Goal: Task Accomplishment & Management: Manage account settings

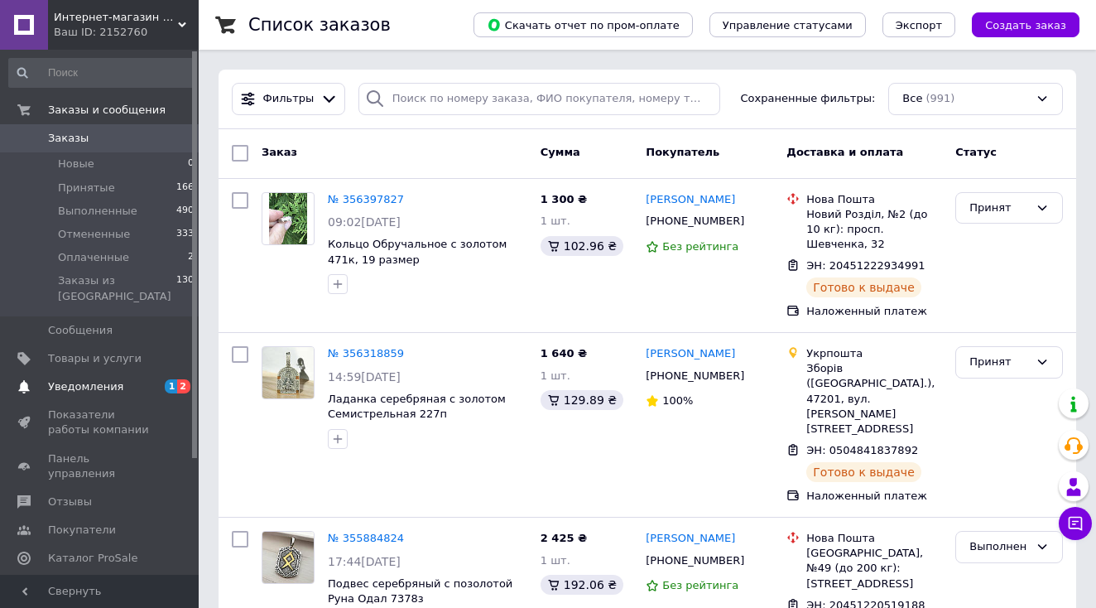
click at [131, 379] on span "Уведомления" at bounding box center [100, 386] width 105 height 15
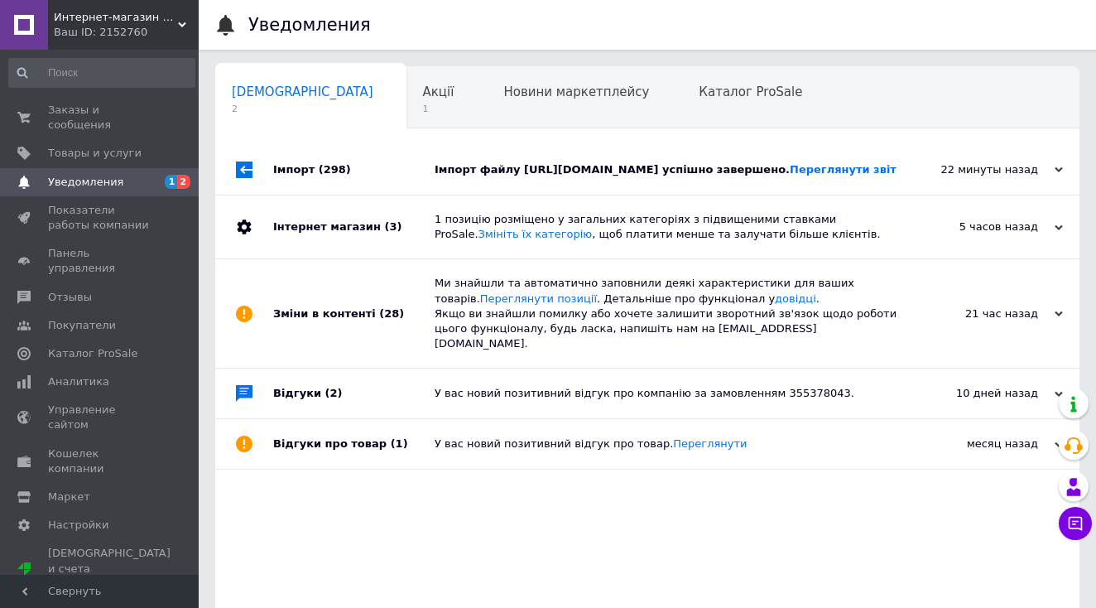
click at [332, 176] on span "(298)" at bounding box center [335, 169] width 32 height 12
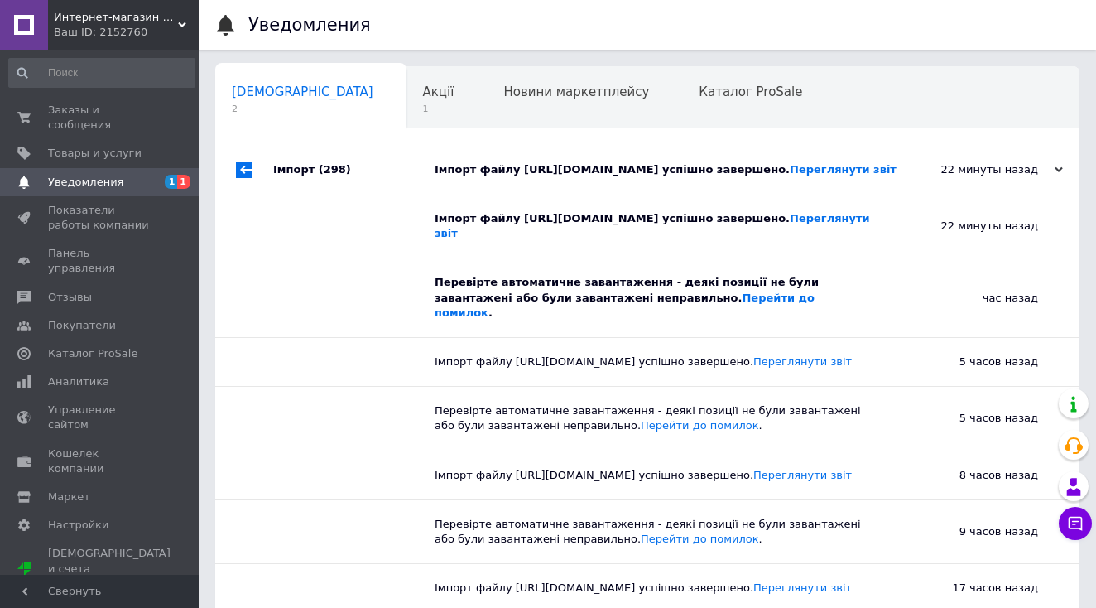
click at [332, 176] on span "(298)" at bounding box center [335, 169] width 32 height 12
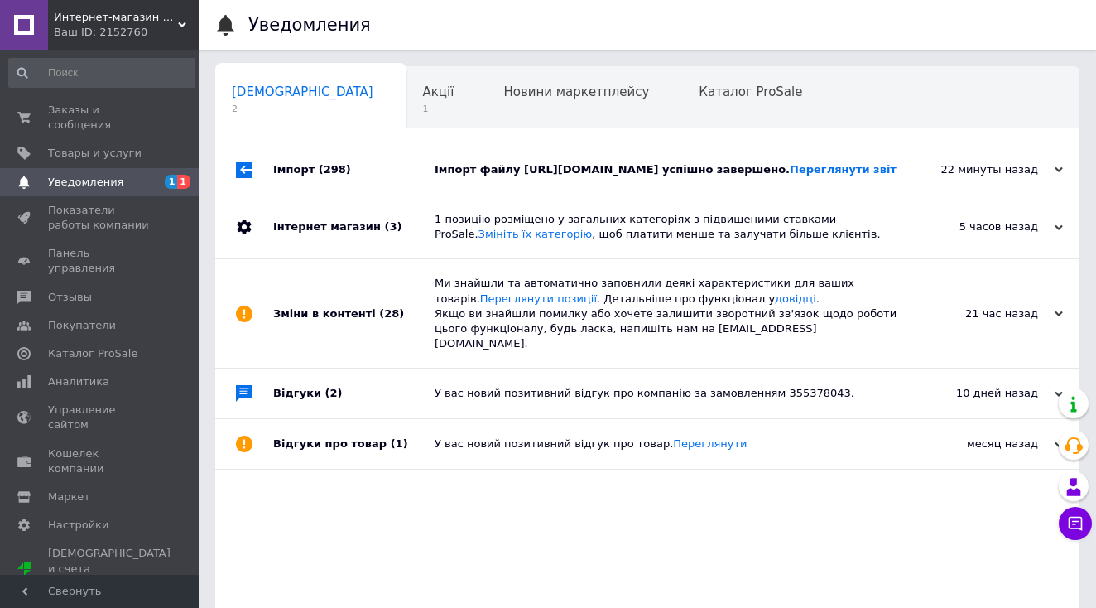
click at [344, 254] on div "Інтернет магазин (3)" at bounding box center [353, 226] width 161 height 63
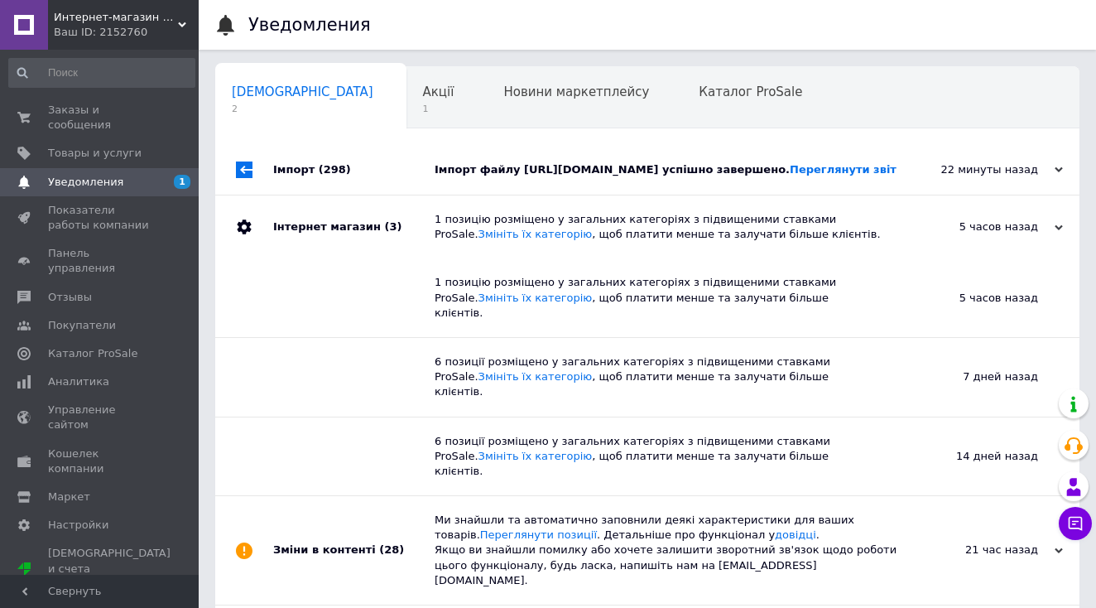
click at [344, 254] on div "Інтернет магазин (3)" at bounding box center [353, 226] width 161 height 63
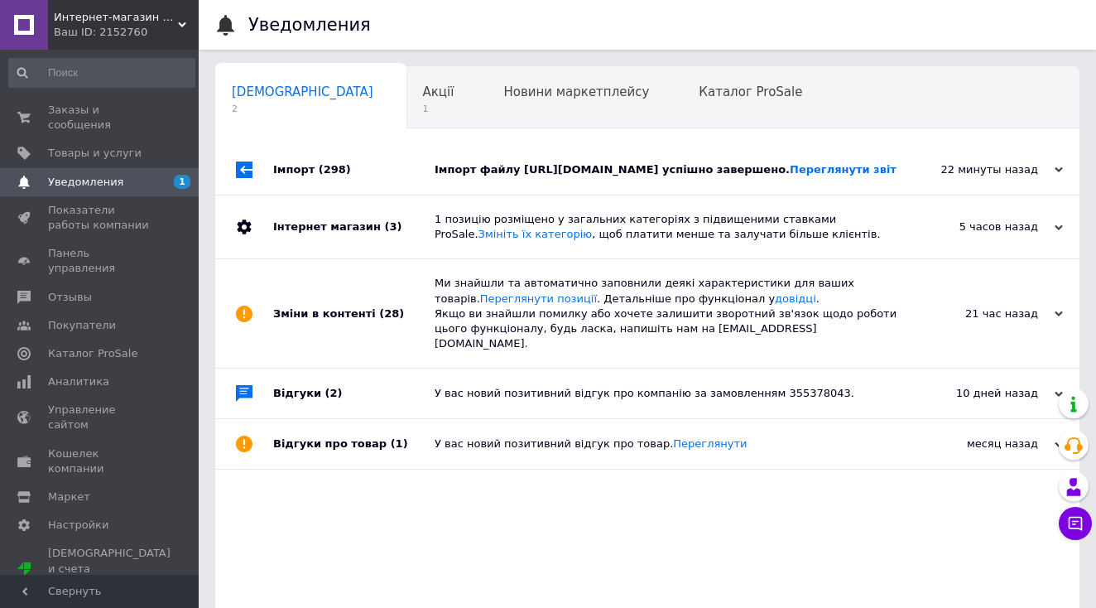
click at [354, 334] on div "Зміни в контенті (28)" at bounding box center [353, 313] width 161 height 108
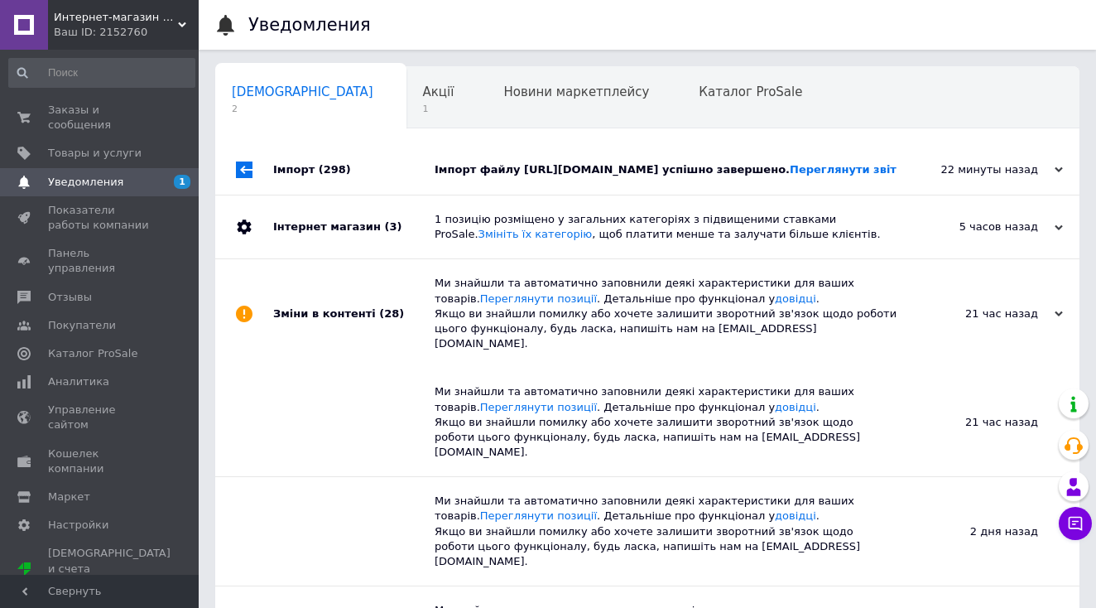
click at [354, 334] on div "Зміни в контенті (28)" at bounding box center [353, 313] width 161 height 108
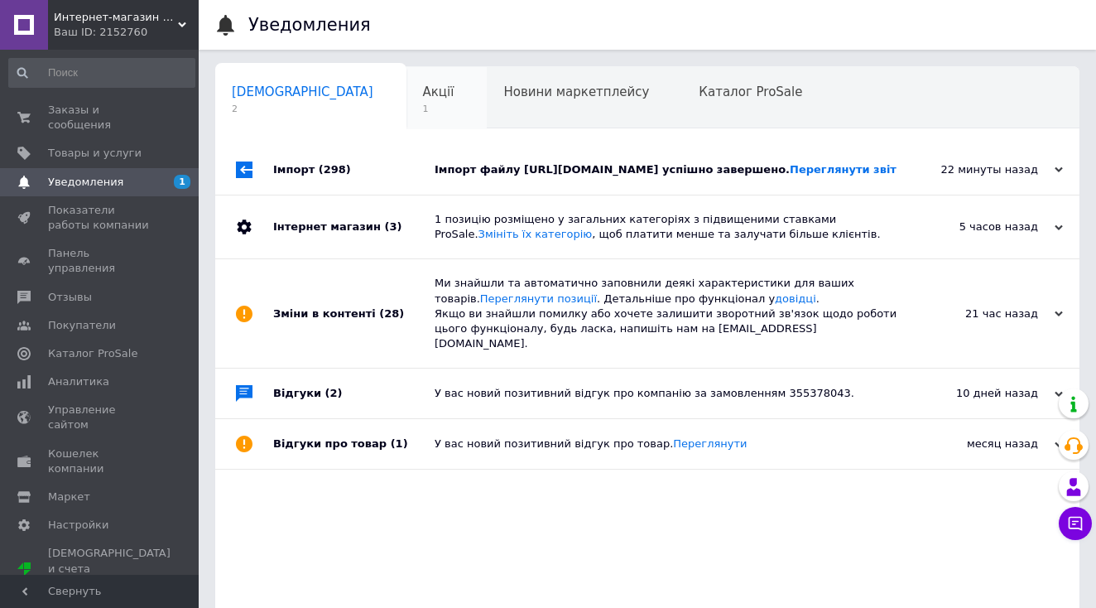
click at [407, 92] on div "Акції 1" at bounding box center [447, 98] width 81 height 63
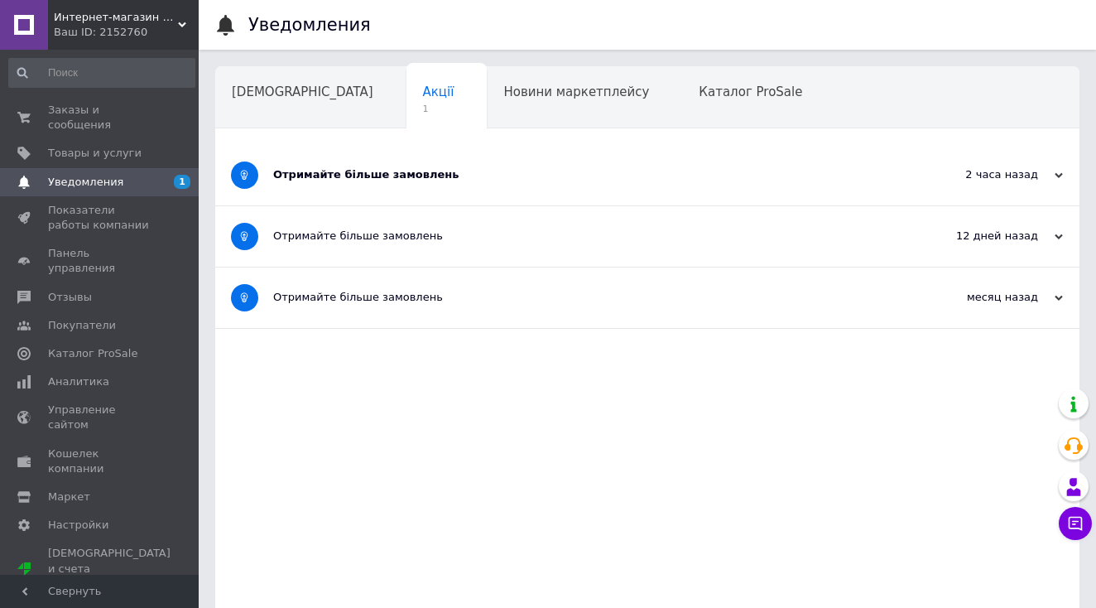
click at [383, 171] on div "Отримайте більше замовлень" at bounding box center [585, 174] width 624 height 15
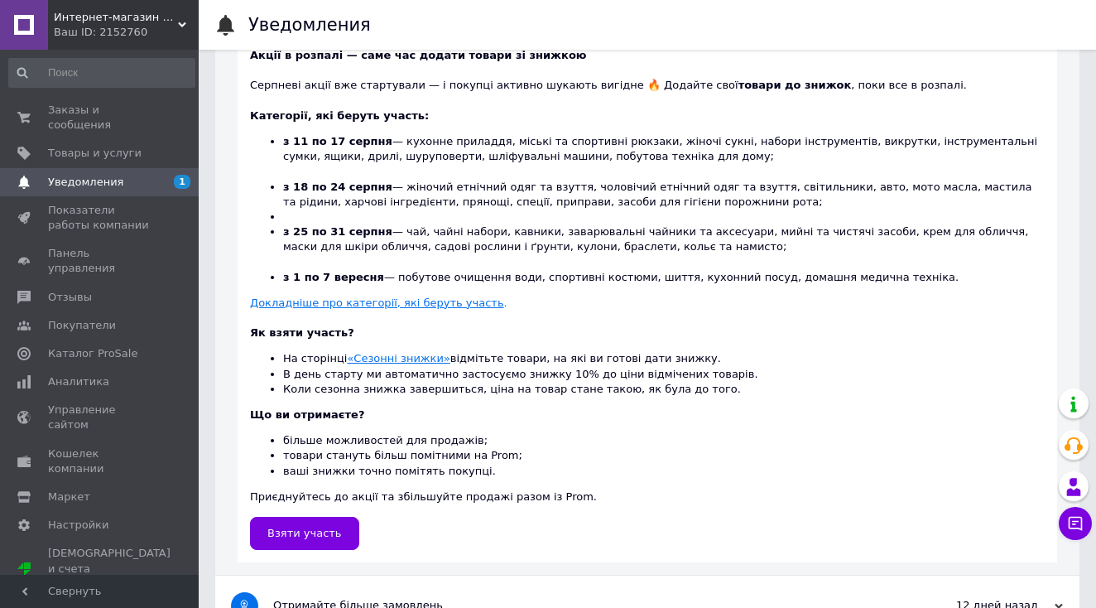
scroll to position [401, 0]
click at [93, 122] on span "Заказы и сообщения" at bounding box center [100, 118] width 105 height 30
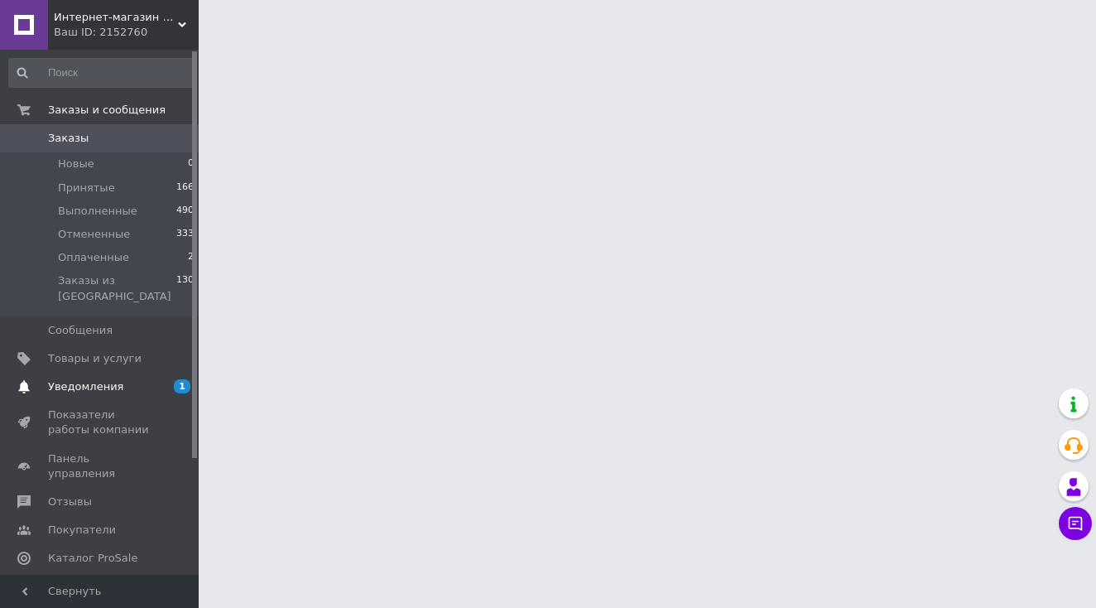
click at [99, 379] on span "Уведомления" at bounding box center [85, 386] width 75 height 15
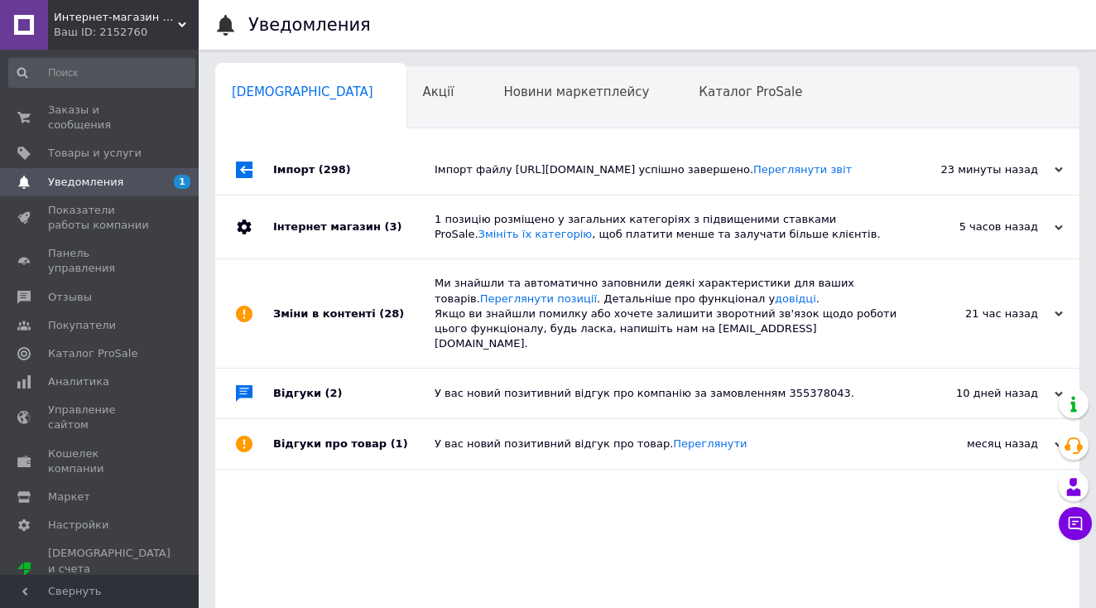
click at [532, 230] on div "1 позицію розміщено у загальних категоріях з підвищеними ставками ProSale. Змін…" at bounding box center [666, 227] width 463 height 30
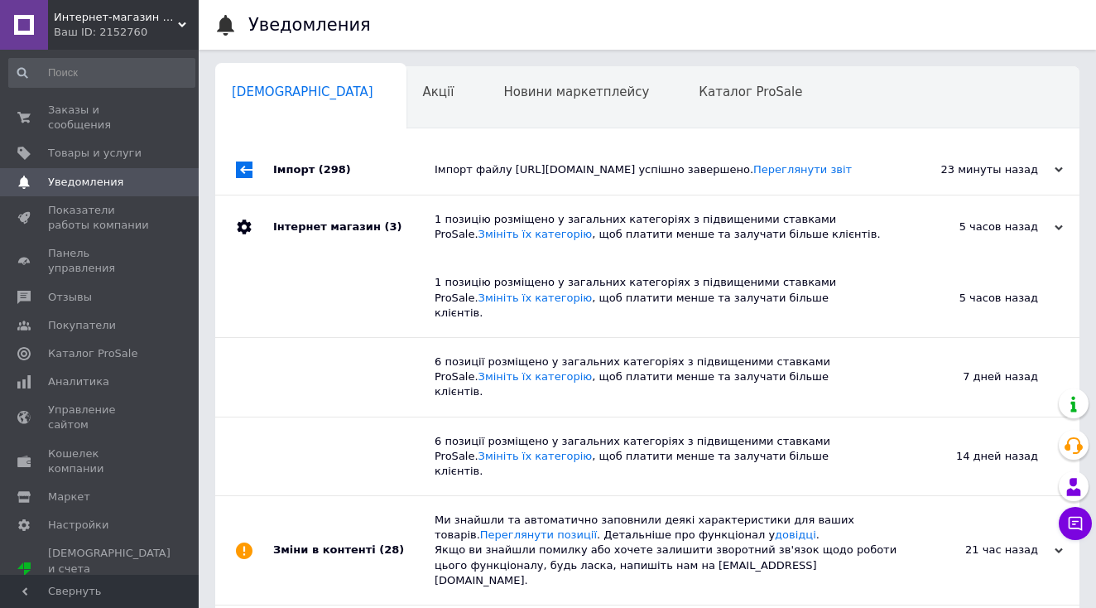
click at [532, 231] on div "1 позицію розміщено у загальних категоріях з підвищеними ставками ProSale. Змін…" at bounding box center [666, 227] width 463 height 30
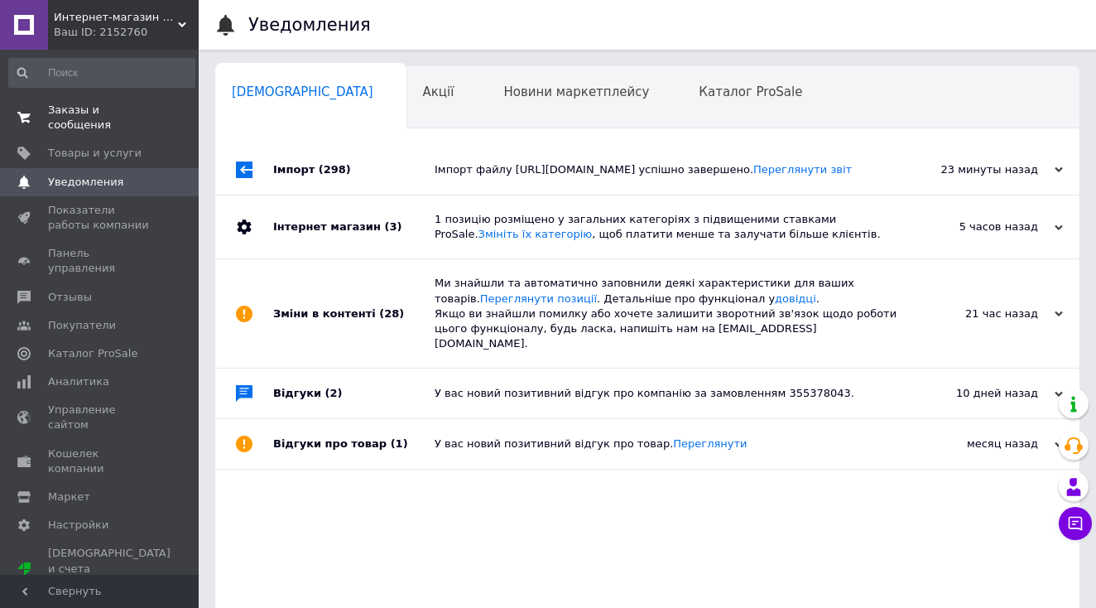
click at [117, 119] on span "Заказы и сообщения" at bounding box center [100, 118] width 105 height 30
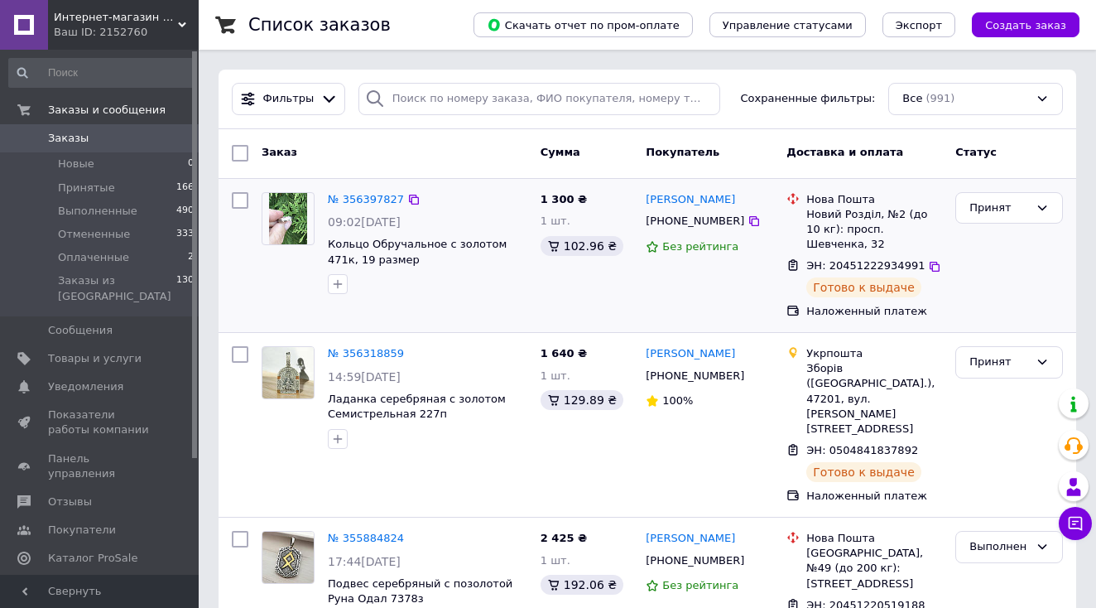
drag, startPoint x: 349, startPoint y: 173, endPoint x: 768, endPoint y: 191, distance: 419.4
click at [749, 245] on div "Без рейтинга" at bounding box center [710, 247] width 128 height 16
